Goal: Contribute content: Contribute content

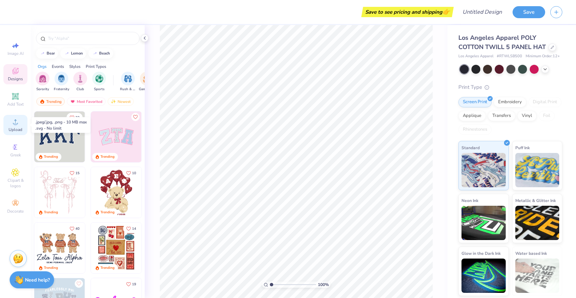
click at [16, 126] on div "Upload" at bounding box center [15, 125] width 24 height 20
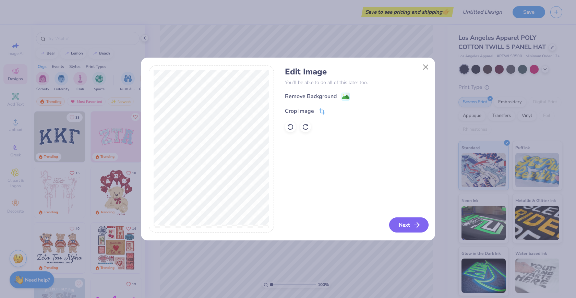
click at [402, 227] on button "Next" at bounding box center [408, 224] width 39 height 15
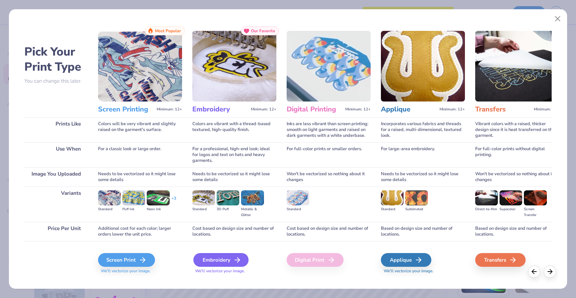
click at [199, 261] on div "Embroidery" at bounding box center [220, 260] width 55 height 14
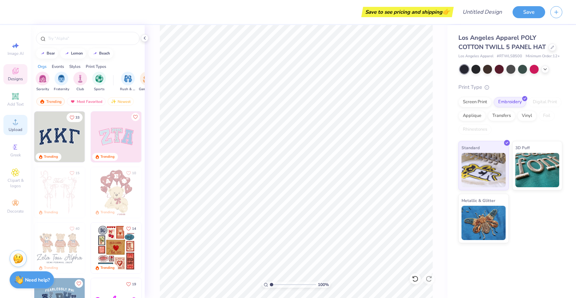
click at [22, 121] on div "Upload" at bounding box center [15, 125] width 24 height 20
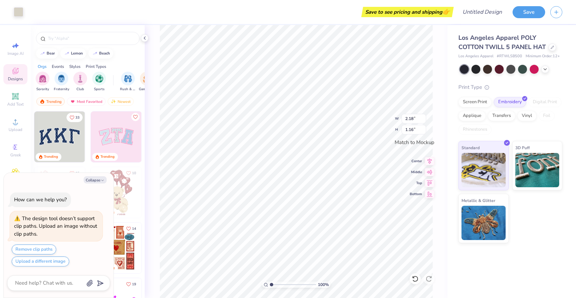
type textarea "x"
type input "2.51"
type input "1.33"
type textarea "x"
type input "3.34"
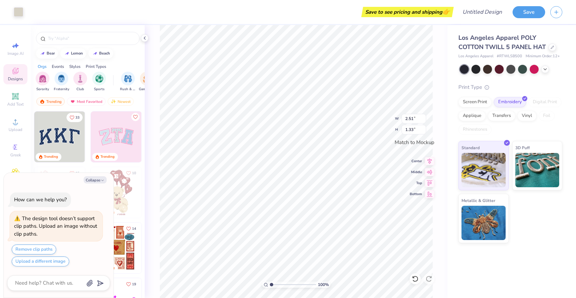
type input "1.77"
type textarea "x"
type input "3.47"
type input "1.84"
click at [545, 70] on icon at bounding box center [544, 68] width 5 height 5
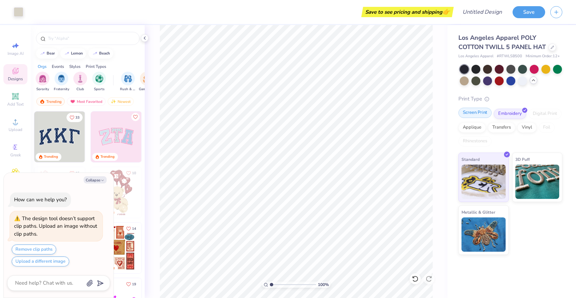
click at [478, 115] on div "Screen Print" at bounding box center [474, 113] width 33 height 10
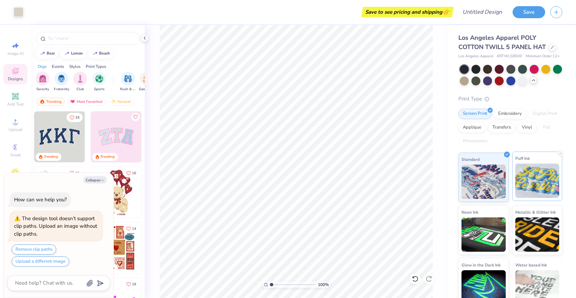
click at [523, 182] on img at bounding box center [537, 180] width 44 height 34
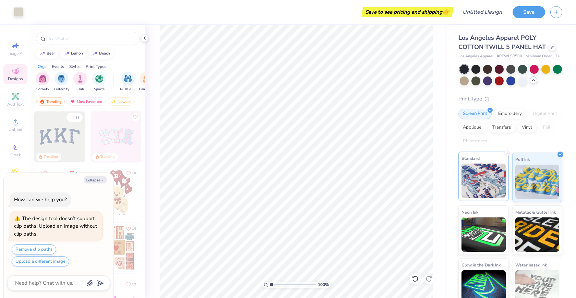
click at [485, 177] on img at bounding box center [483, 180] width 44 height 34
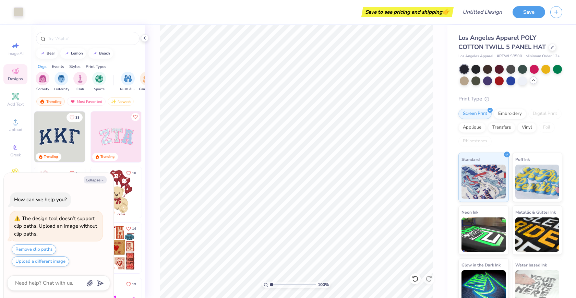
scroll to position [10, 0]
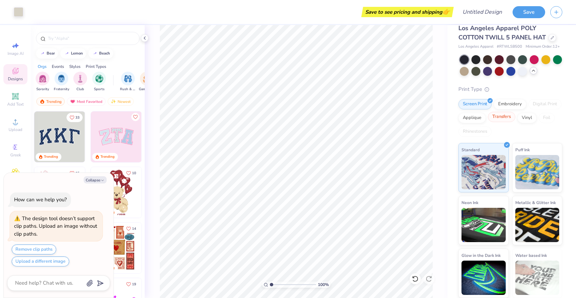
click at [510, 118] on div "Transfers" at bounding box center [501, 117] width 27 height 10
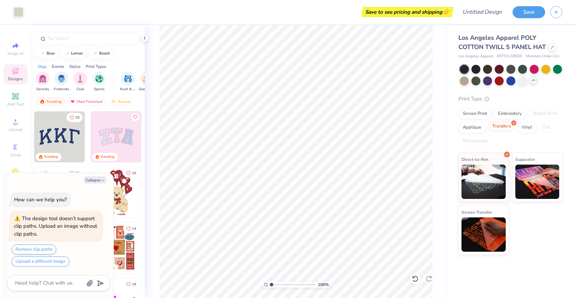
scroll to position [0, 0]
click at [483, 111] on div "Screen Print" at bounding box center [474, 113] width 33 height 10
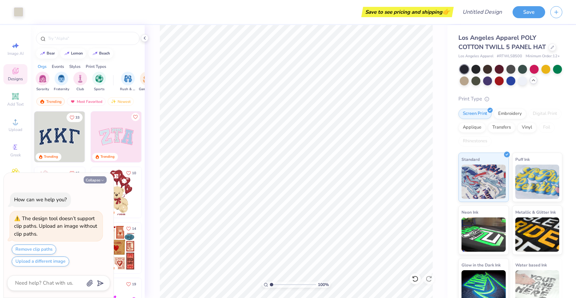
click at [95, 182] on button "Collapse" at bounding box center [95, 179] width 23 height 7
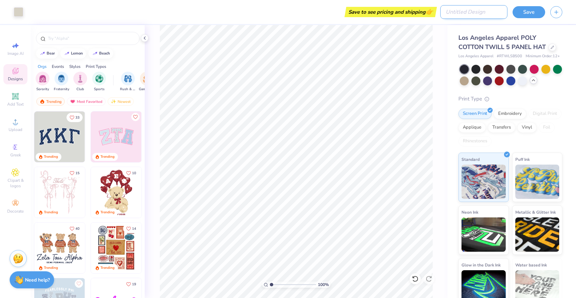
click at [492, 13] on input "Design Title" at bounding box center [473, 12] width 67 height 14
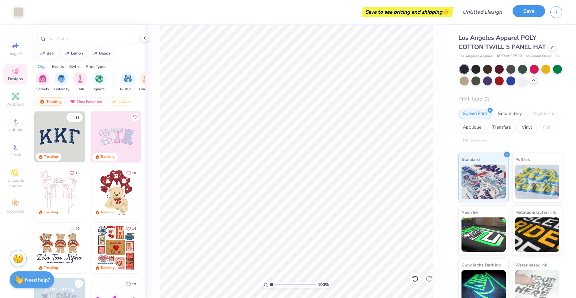
click at [523, 12] on button "Save" at bounding box center [528, 11] width 33 height 12
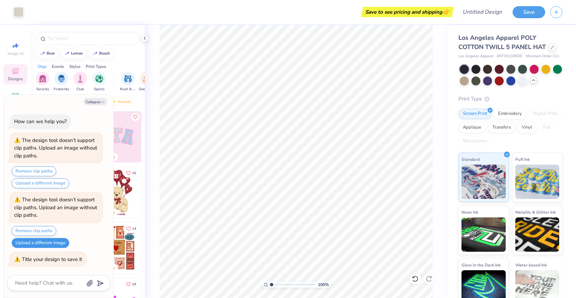
click at [46, 246] on button "Upload a different image" at bounding box center [41, 243] width 58 height 10
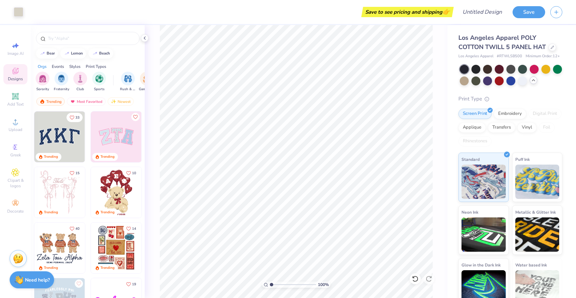
click at [26, 288] on div "Image AI Designs Add Text Upload Greek Clipart & logos Decorate" at bounding box center [15, 161] width 31 height 273
click at [26, 281] on strong "Need help?" at bounding box center [37, 279] width 25 height 7
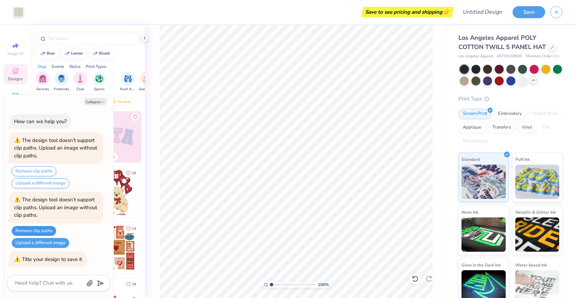
click at [42, 230] on button "Remove clip paths" at bounding box center [34, 231] width 45 height 10
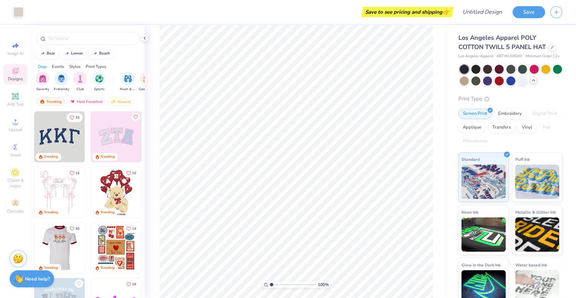
click at [42, 281] on strong "Need help?" at bounding box center [37, 279] width 25 height 7
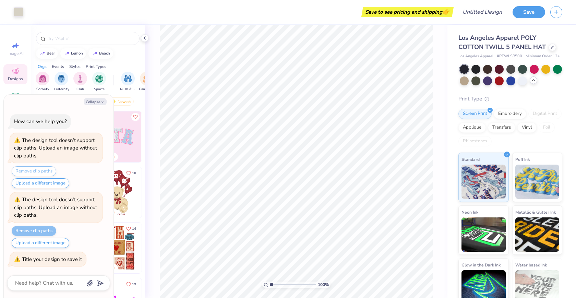
click at [38, 229] on div "Remove clip paths" at bounding box center [34, 231] width 45 height 10
click at [517, 13] on button "Save" at bounding box center [528, 11] width 33 height 12
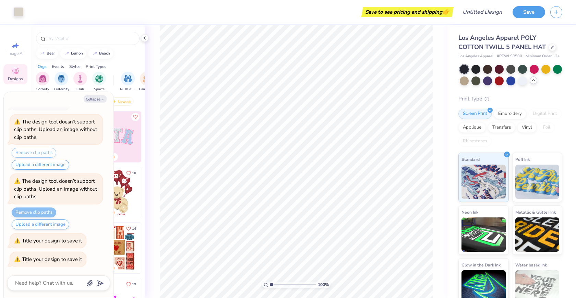
type textarea "x"
click at [62, 246] on div "Title your design to save it" at bounding box center [48, 240] width 76 height 15
click at [491, 11] on input "Design Title" at bounding box center [473, 12] width 67 height 14
type input "S"
type textarea "x"
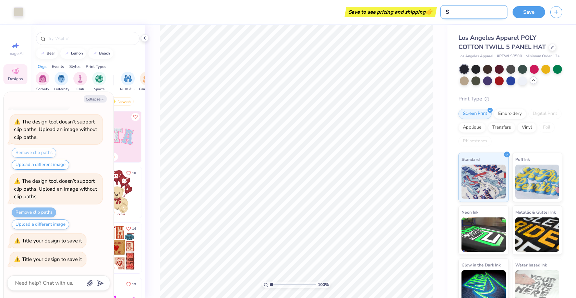
type input "SH"
type textarea "x"
type input "SHO"
type textarea "x"
type input "SHOR"
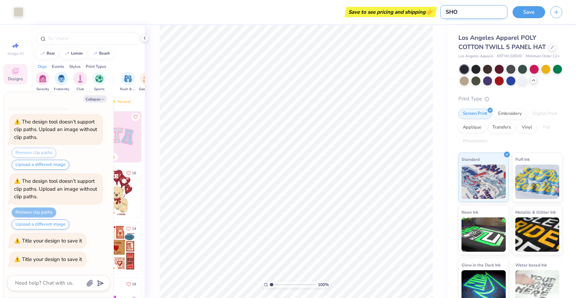
type textarea "x"
type input "SHOR"
type textarea "x"
type input "SHOR"
type textarea "x"
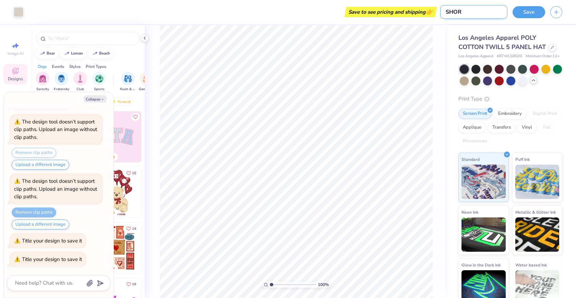
type input "SHORE"
type textarea "x"
type input "SHORE"
type textarea "x"
type input "SHORE R"
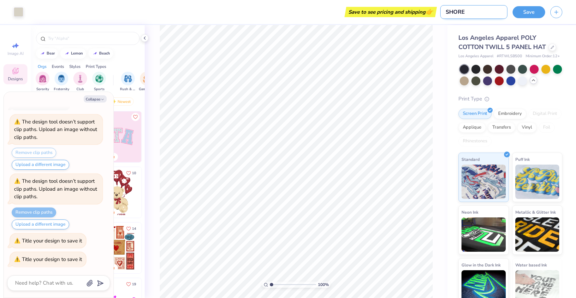
type textarea "x"
type input "SHORE RO"
type textarea "x"
type input "SHORE ROA"
type textarea "x"
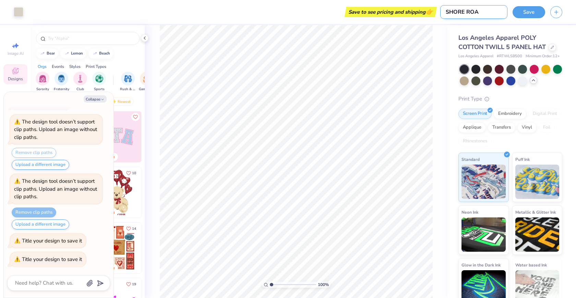
type input "[GEOGRAPHIC_DATA]"
type textarea "x"
type input "[GEOGRAPHIC_DATA]"
type textarea "x"
type input "SHORE ROAD A"
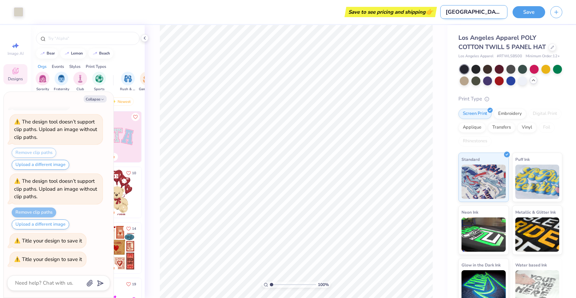
type textarea "x"
type input "[GEOGRAPHIC_DATA]"
type textarea "x"
type input "SHORE ROAD H"
type textarea "x"
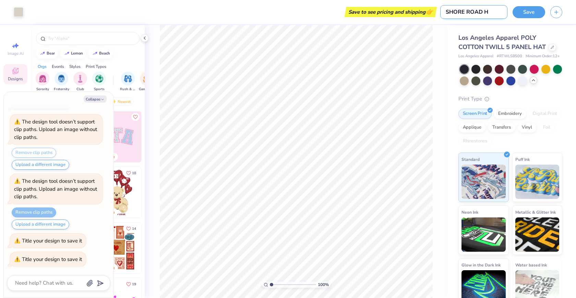
type input "SHORE ROAD HA"
type textarea "x"
type input "[GEOGRAPHIC_DATA] HAT"
type textarea "x"
type input "[GEOGRAPHIC_DATA] HAT"
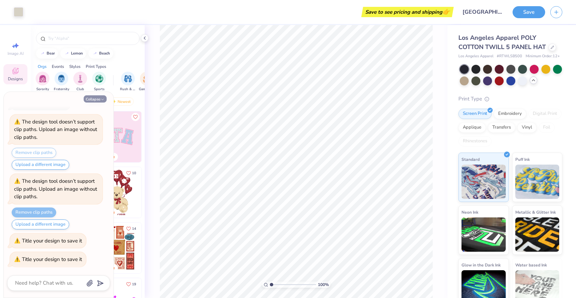
click at [105, 99] on button "Collapse" at bounding box center [95, 98] width 23 height 7
type textarea "x"
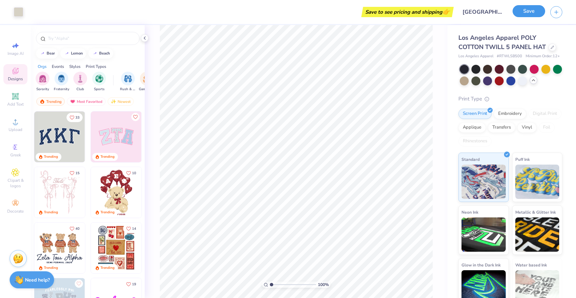
click at [538, 9] on button "Save" at bounding box center [528, 11] width 33 height 12
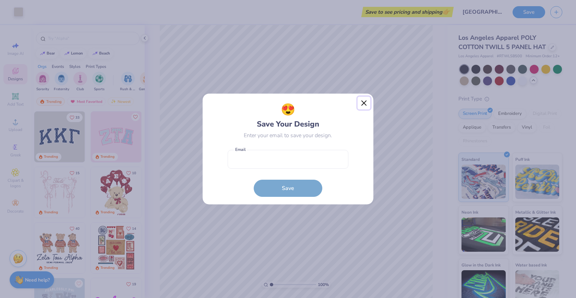
click at [358, 102] on button "Close" at bounding box center [363, 103] width 13 height 13
